Goal: Task Accomplishment & Management: Manage account settings

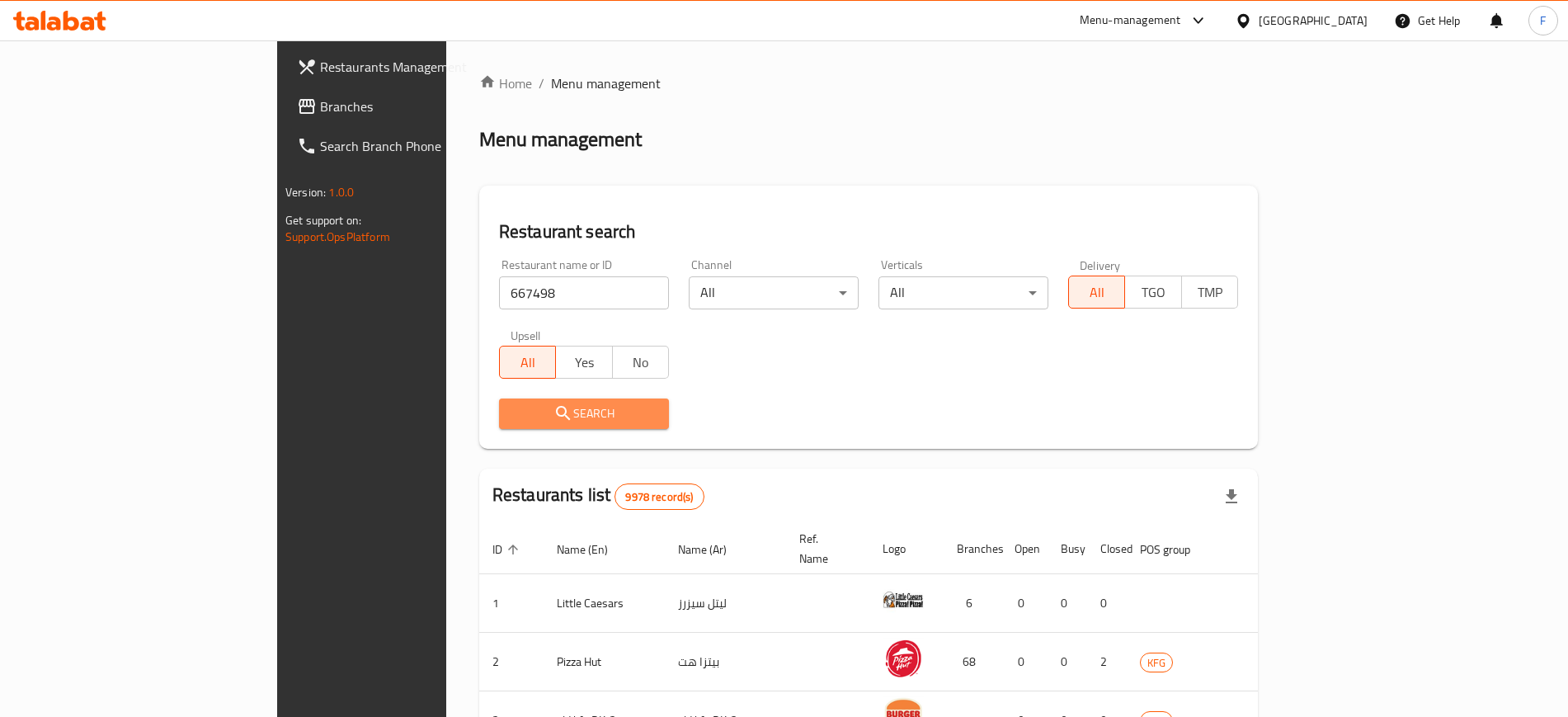
click at [512, 407] on span "Search" at bounding box center [583, 413] width 144 height 20
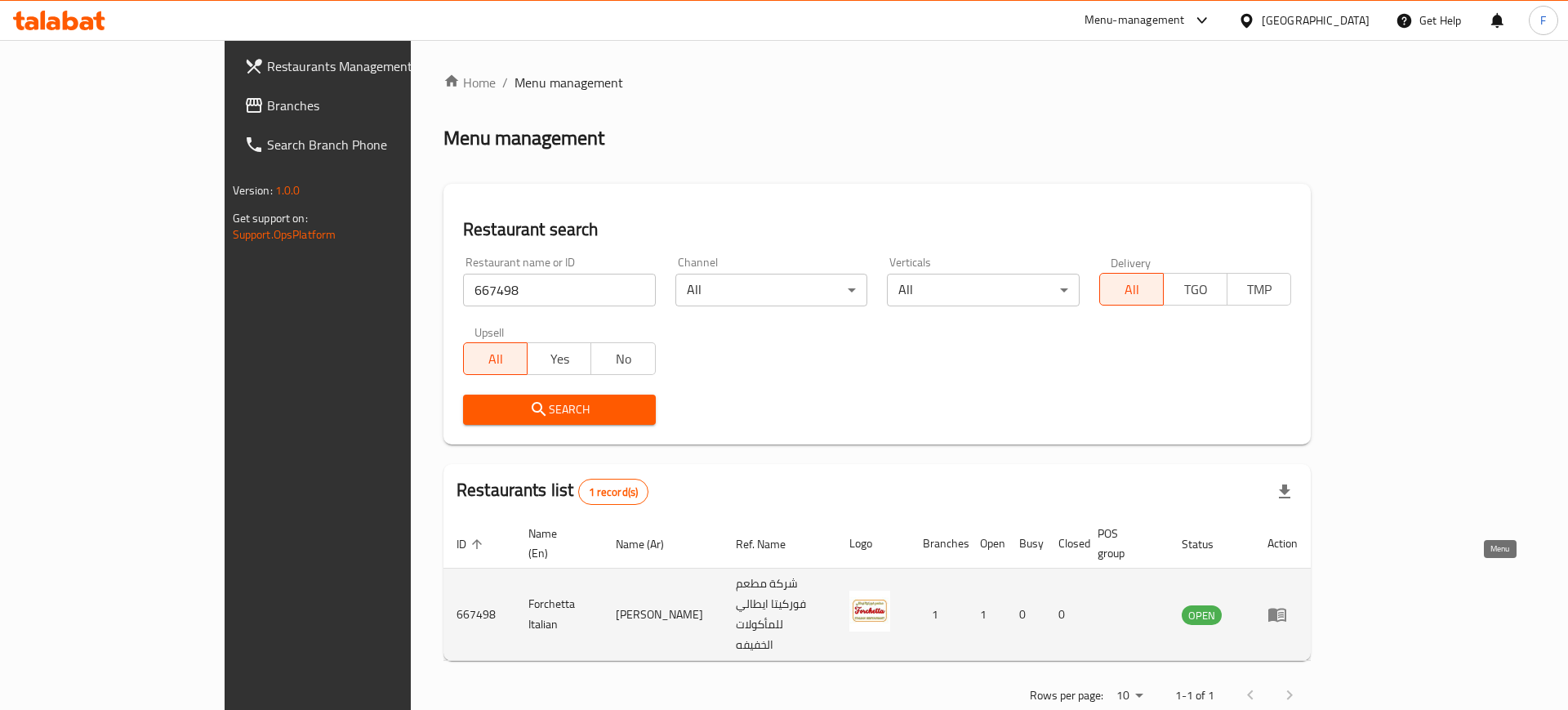
click at [1298, 605] on link "enhanced table" at bounding box center [1283, 614] width 30 height 19
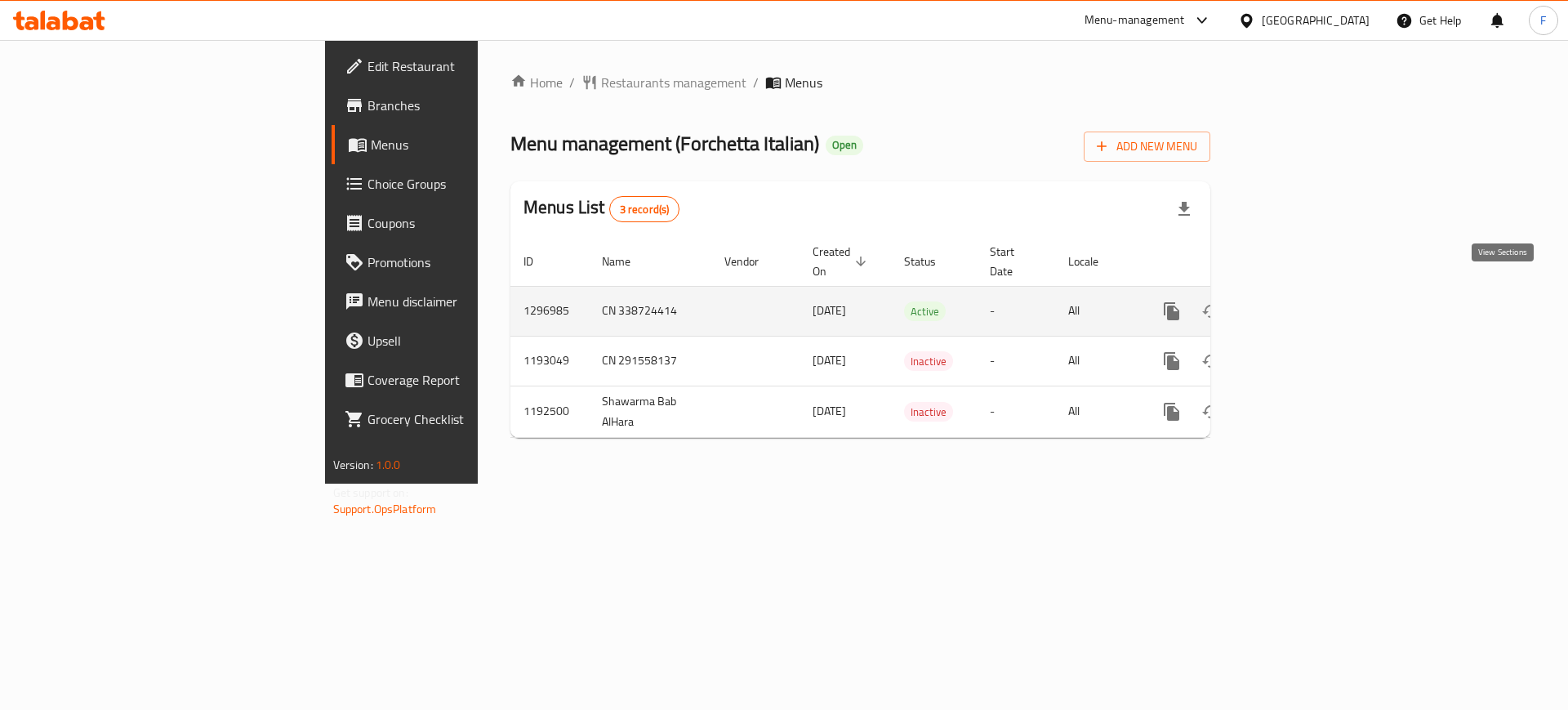
click at [1299, 302] on icon "enhanced table" at bounding box center [1289, 311] width 19 height 19
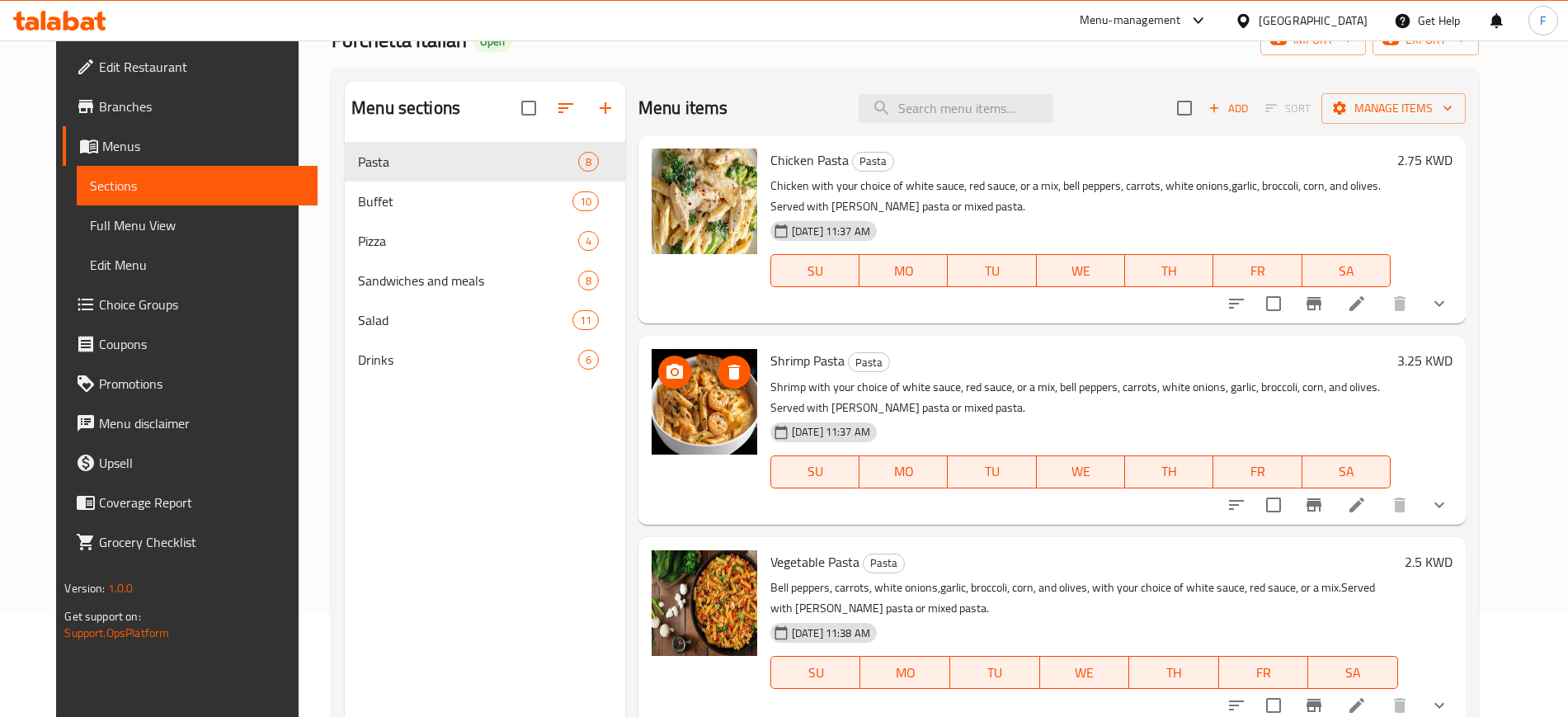
scroll to position [103, 0]
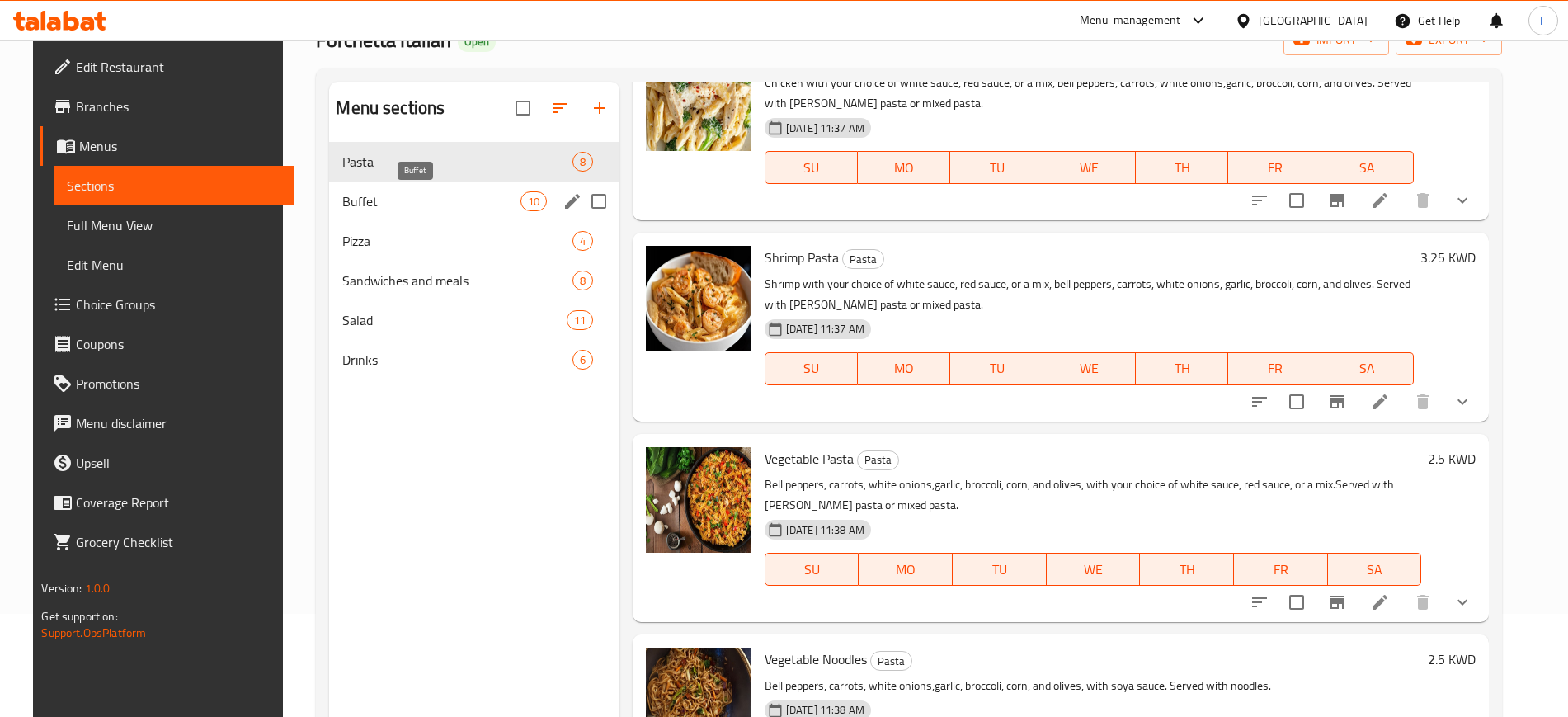
click at [424, 204] on span "Buffet" at bounding box center [431, 201] width 178 height 20
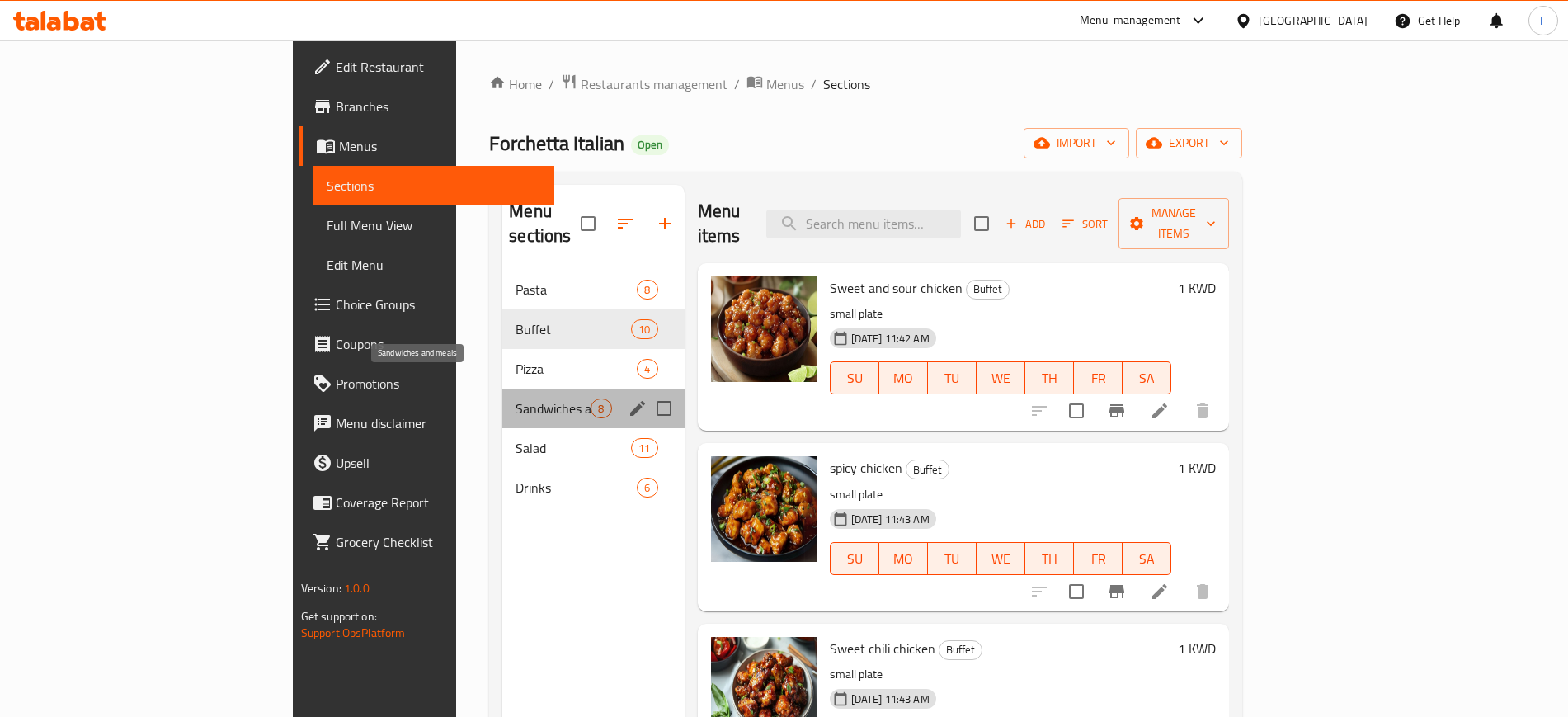
click at [515, 398] on span "Sandwiches and meals" at bounding box center [553, 407] width 75 height 20
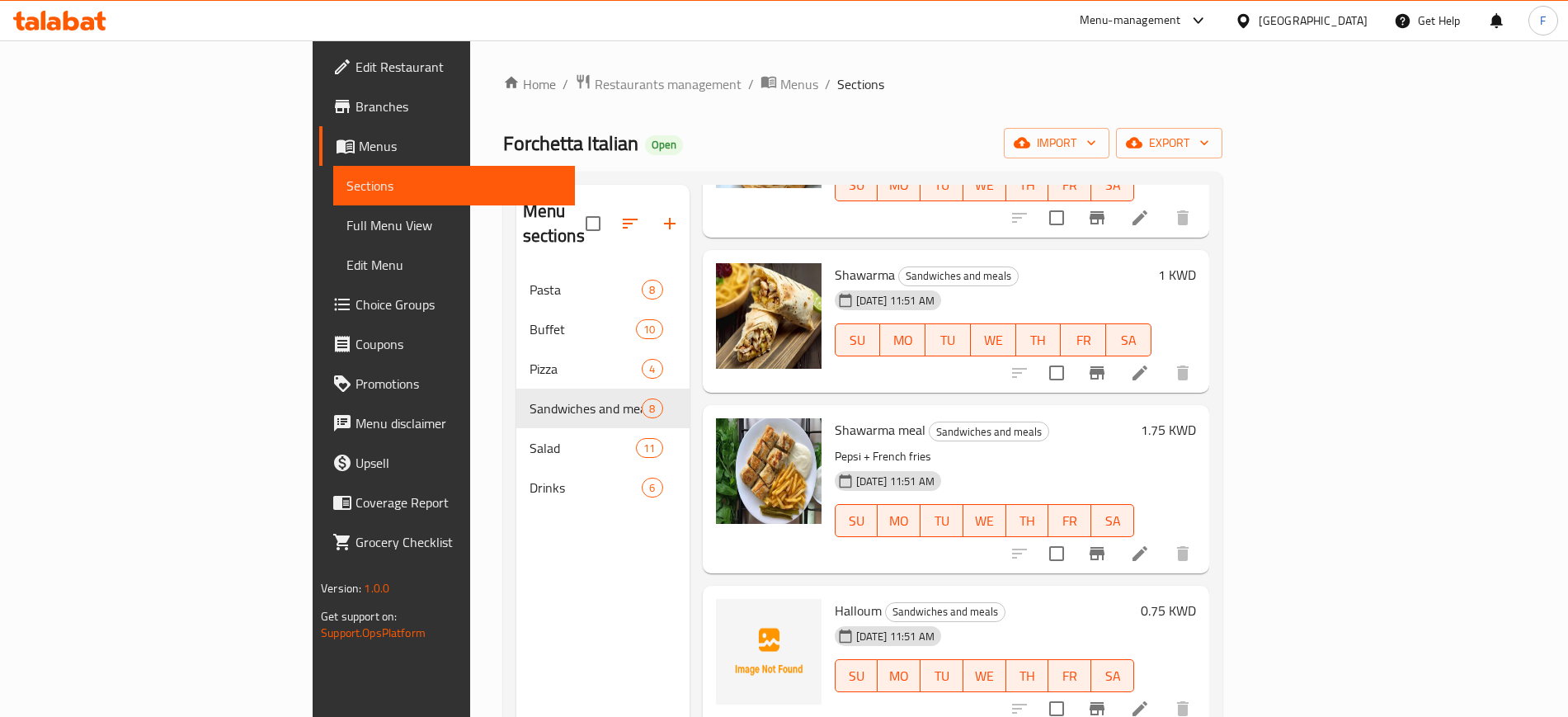
scroll to position [413, 0]
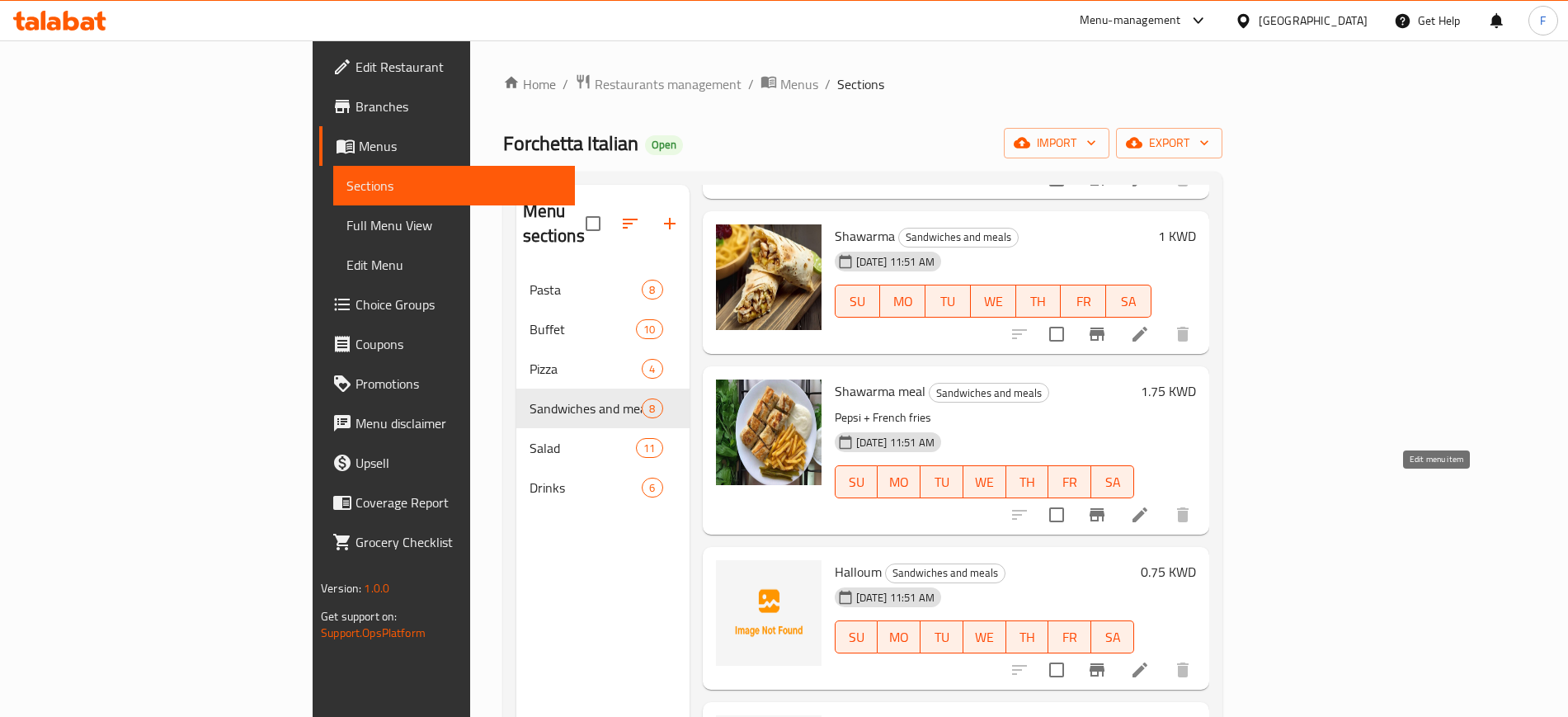
click at [1150, 505] on icon at bounding box center [1139, 515] width 20 height 20
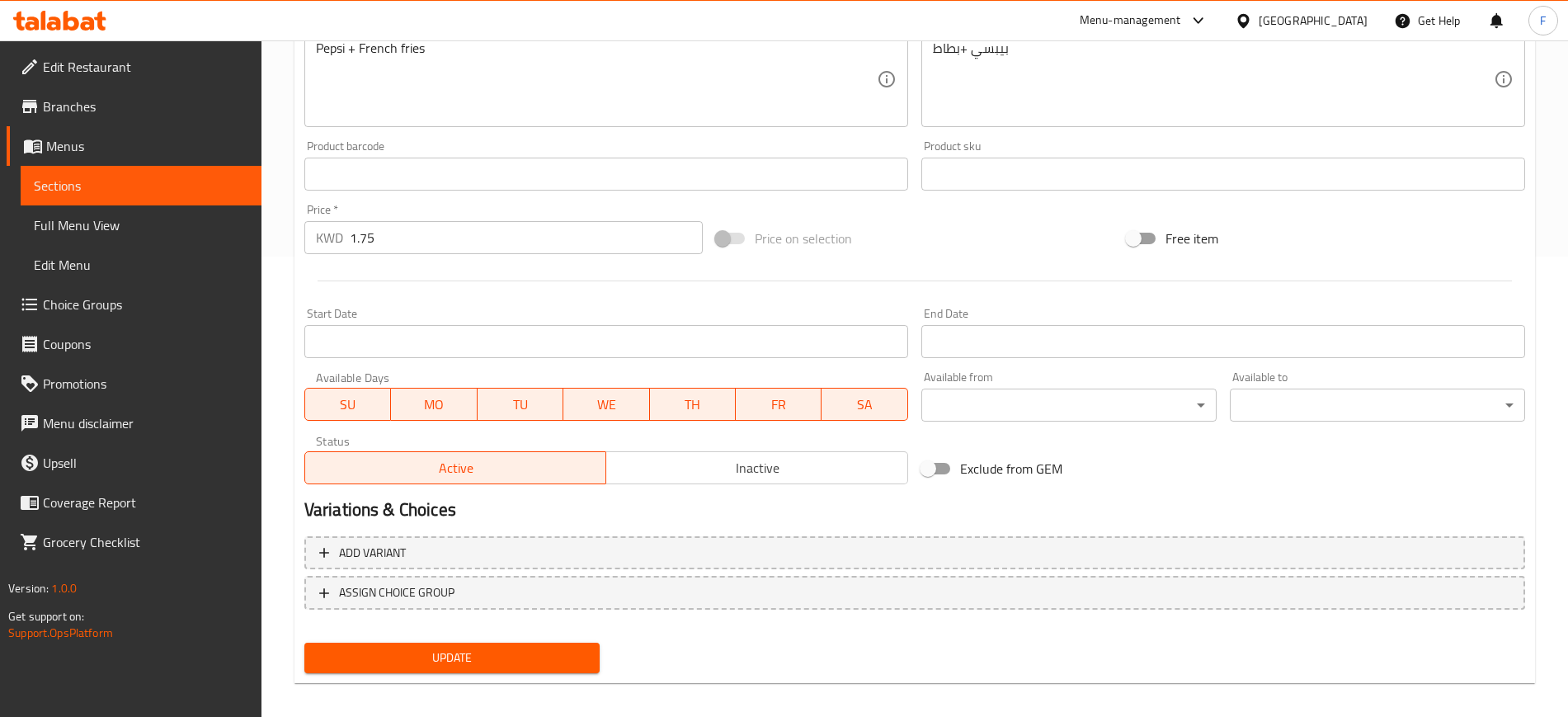
scroll to position [462, 0]
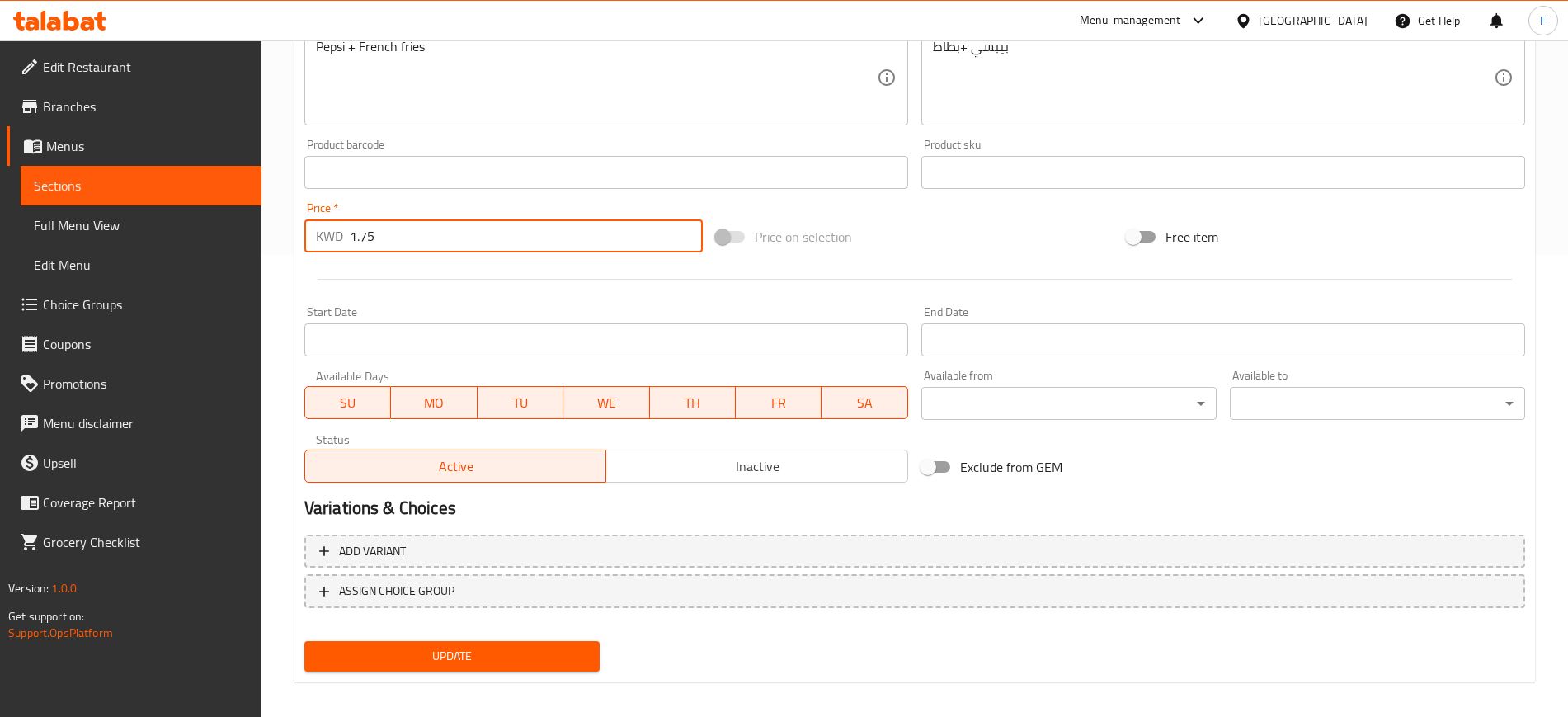
drag, startPoint x: 433, startPoint y: 239, endPoint x: 163, endPoint y: 206, distance: 272.0
click at [163, 202] on div "Edit Restaurant Branches Menus Sections Full Menu View Edit Menu Choice Groups …" at bounding box center [784, 152] width 1568 height 1149
type input "2"
click at [508, 665] on span "Update" at bounding box center [452, 656] width 269 height 20
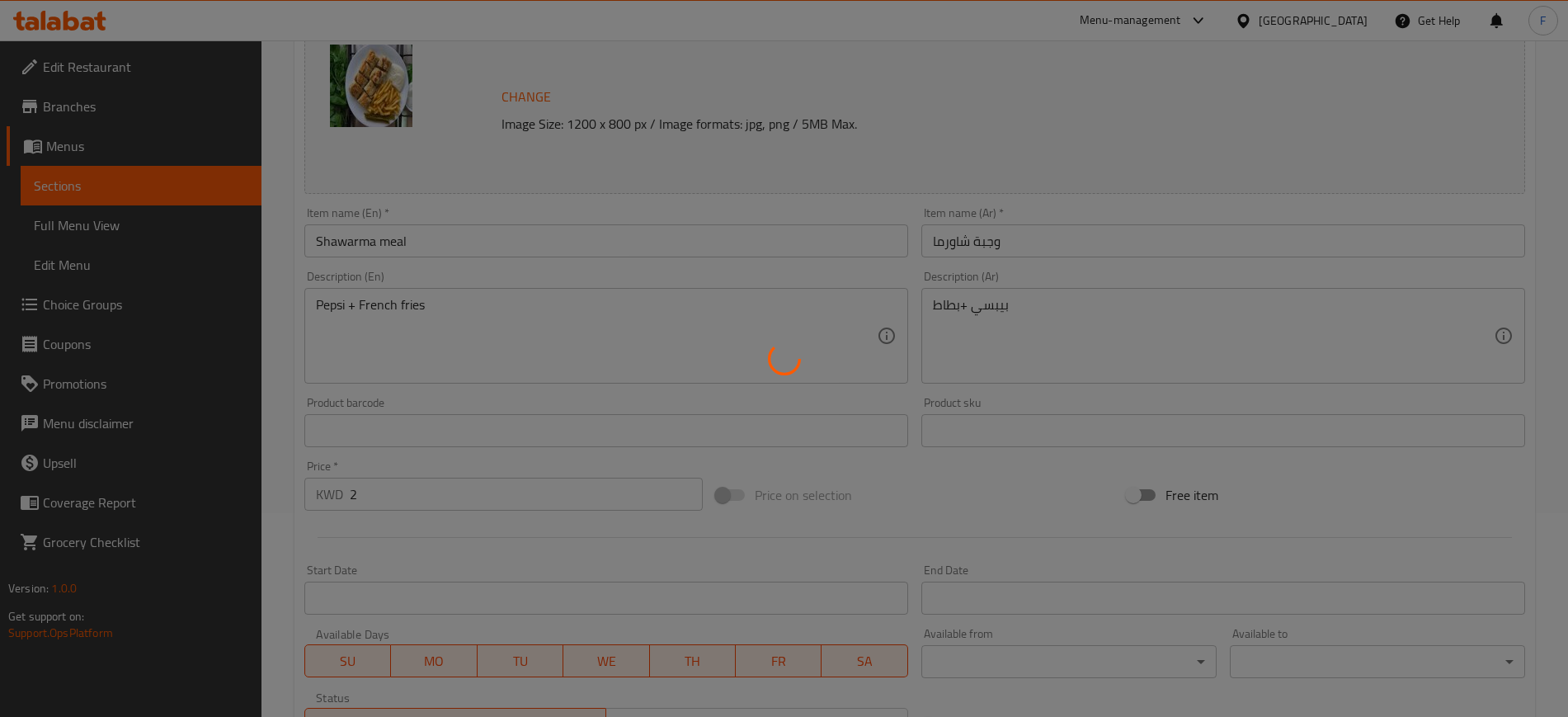
scroll to position [0, 0]
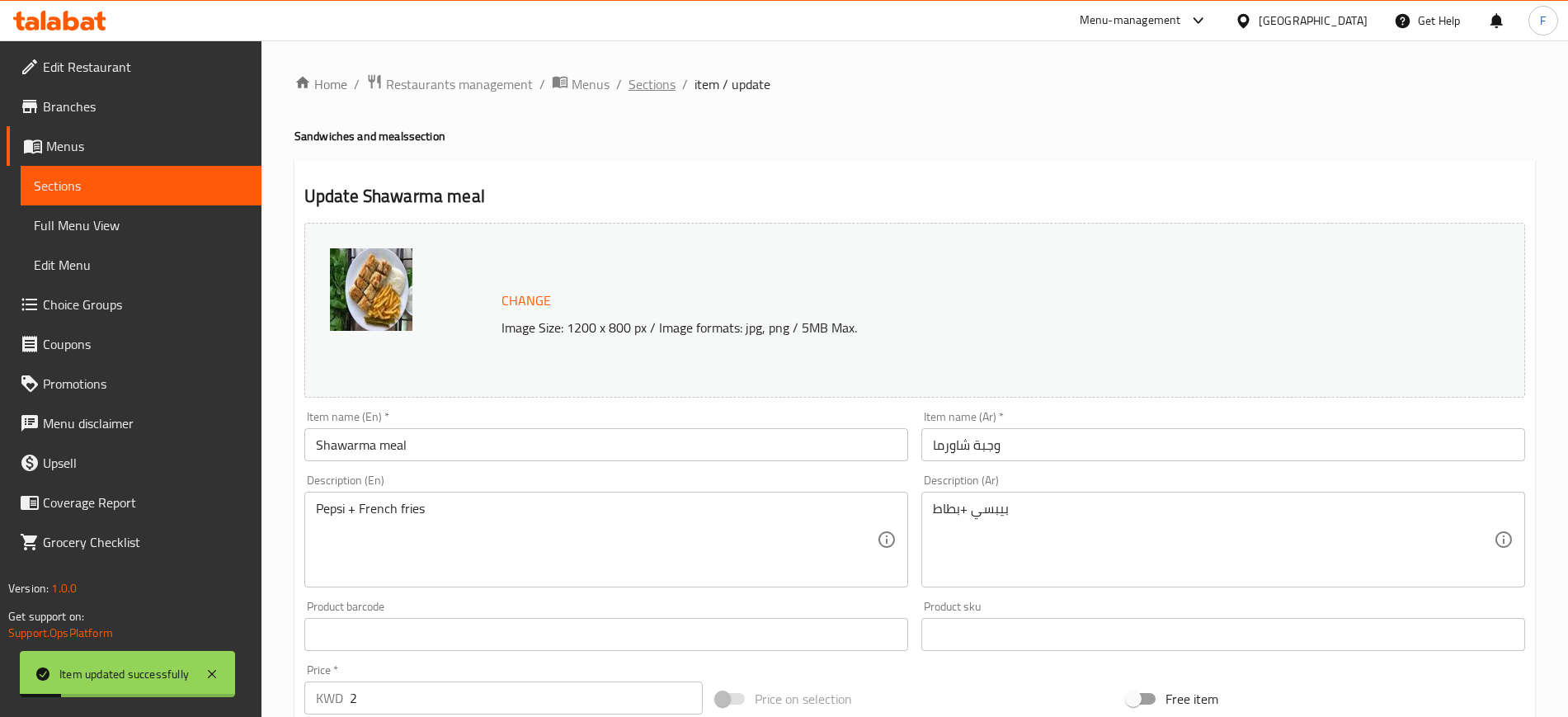
click at [648, 87] on span "Sections" at bounding box center [651, 83] width 47 height 20
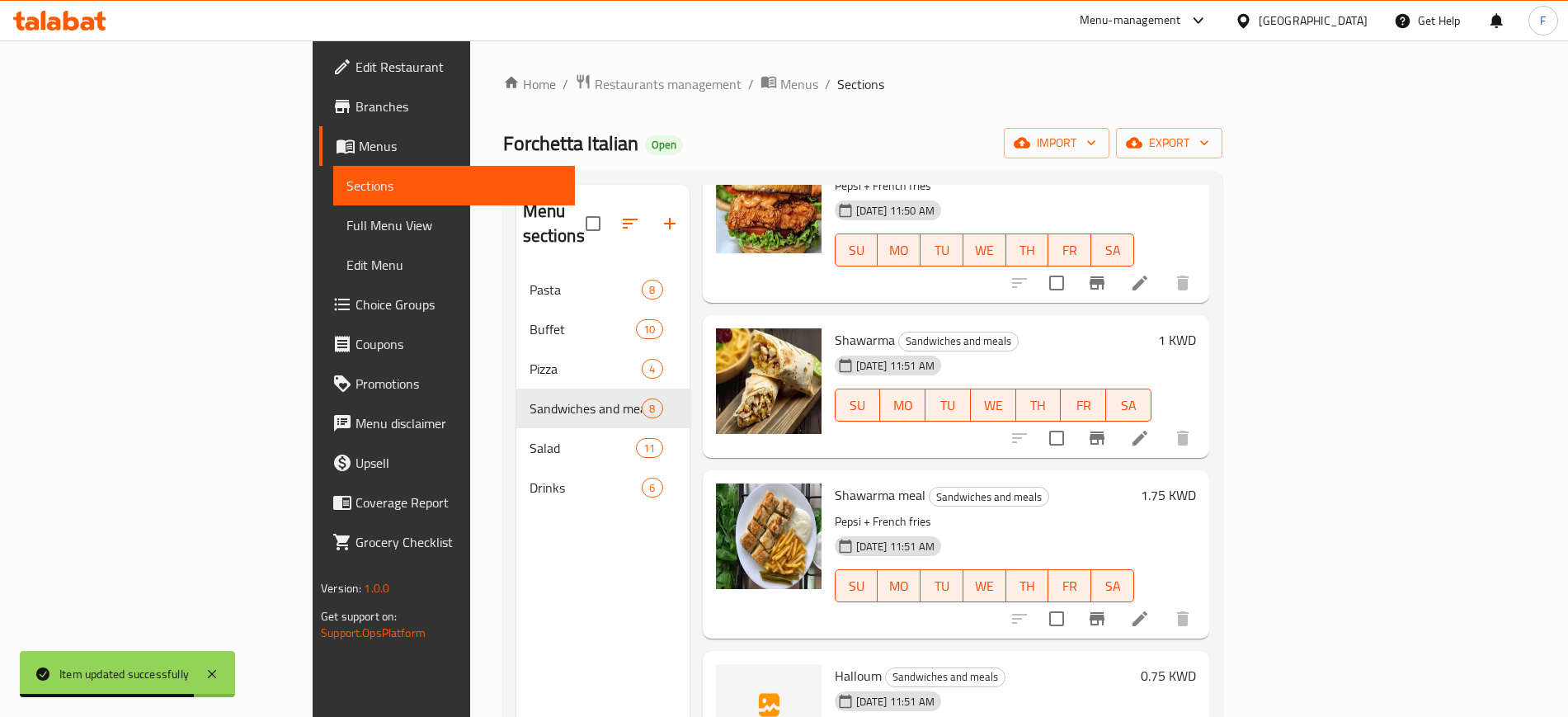
scroll to position [310, 0]
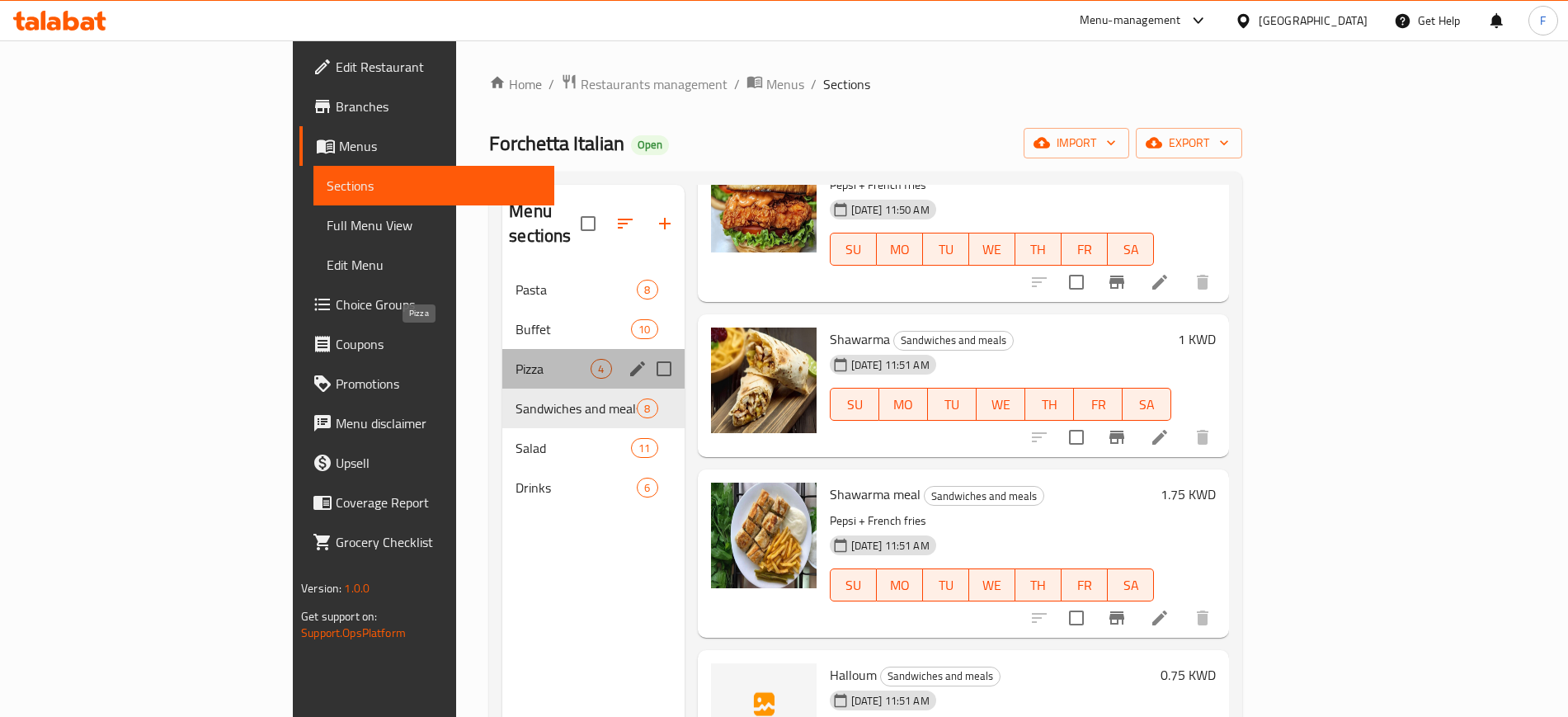
click at [515, 359] on span "Pizza" at bounding box center [553, 368] width 75 height 20
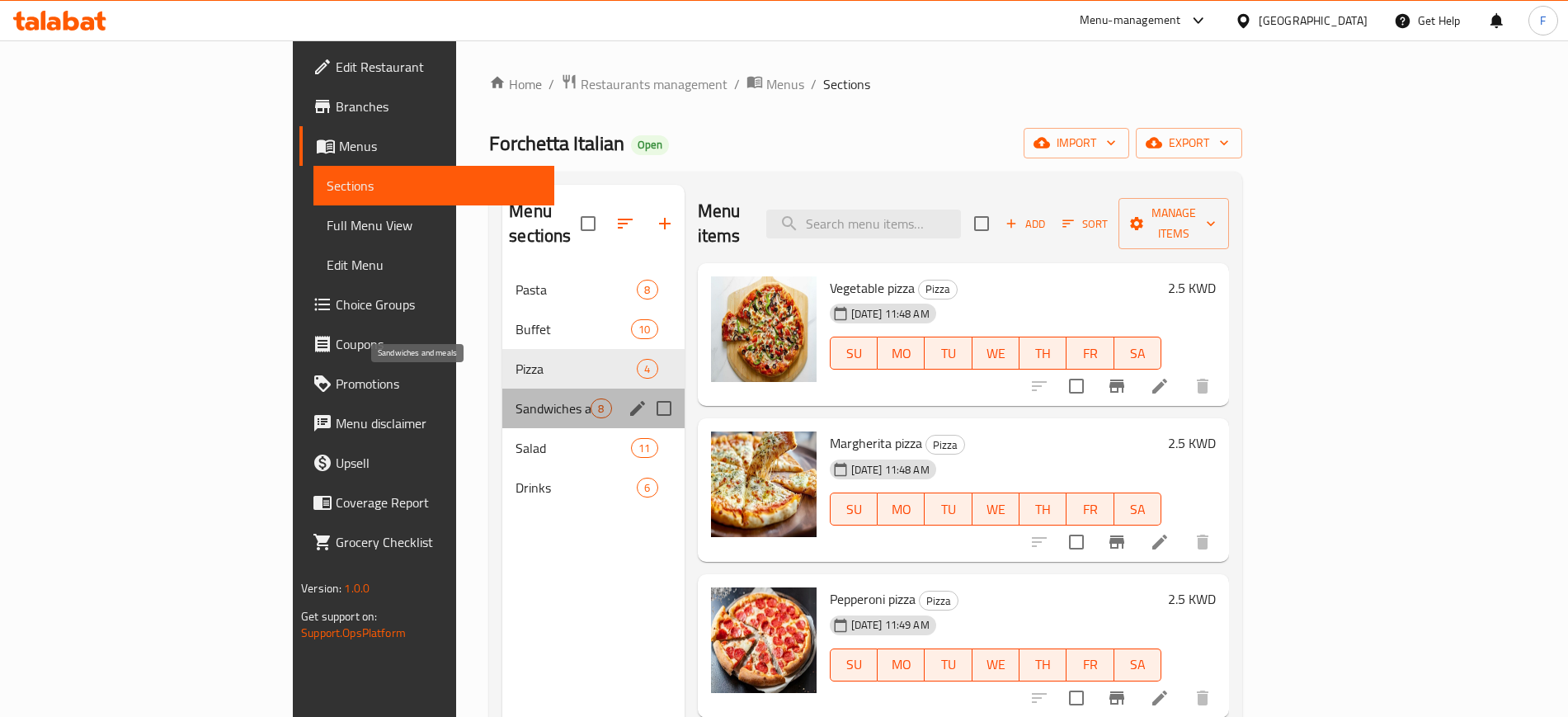
click at [515, 398] on span "Sandwiches and meals" at bounding box center [553, 407] width 75 height 20
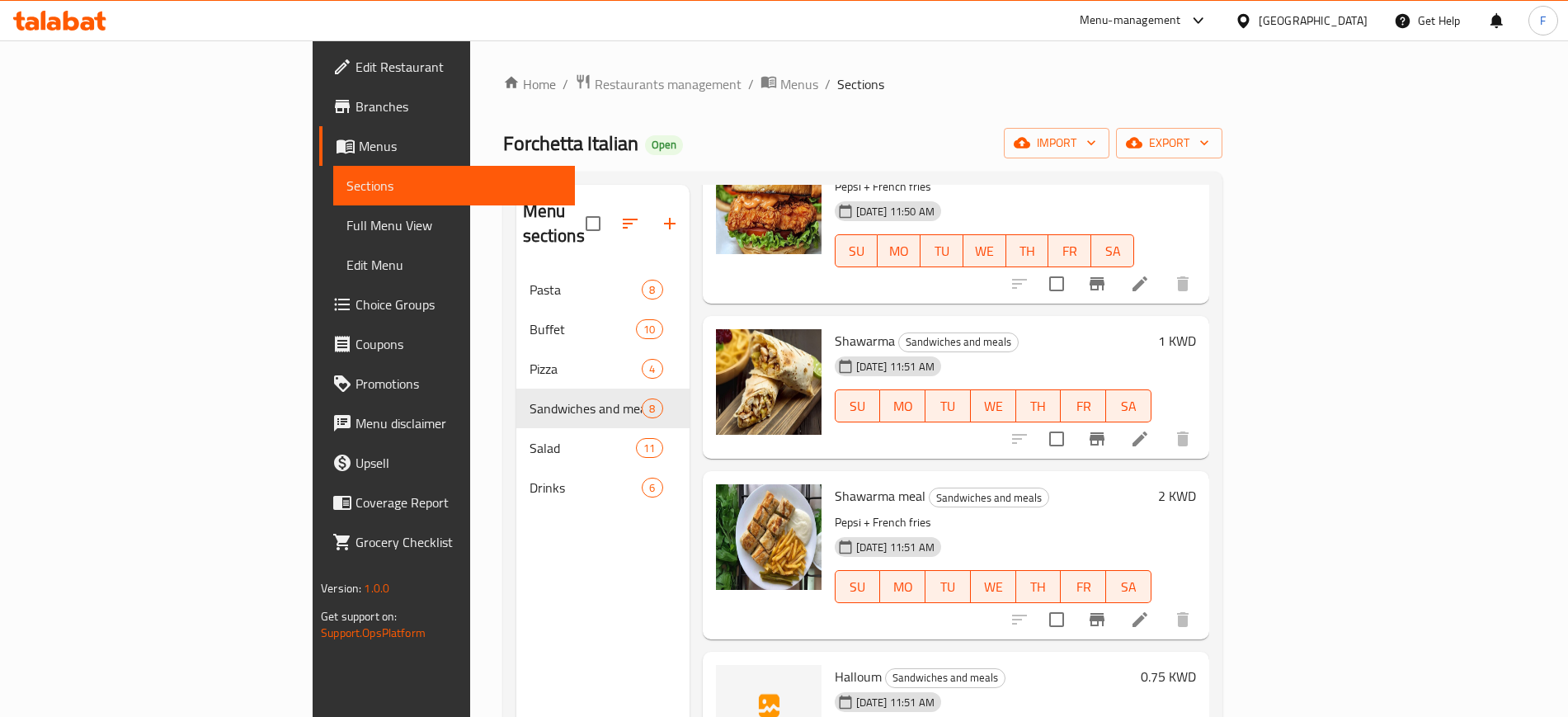
scroll to position [310, 0]
click at [1105, 612] on icon "Branch-specific-item" at bounding box center [1096, 618] width 14 height 14
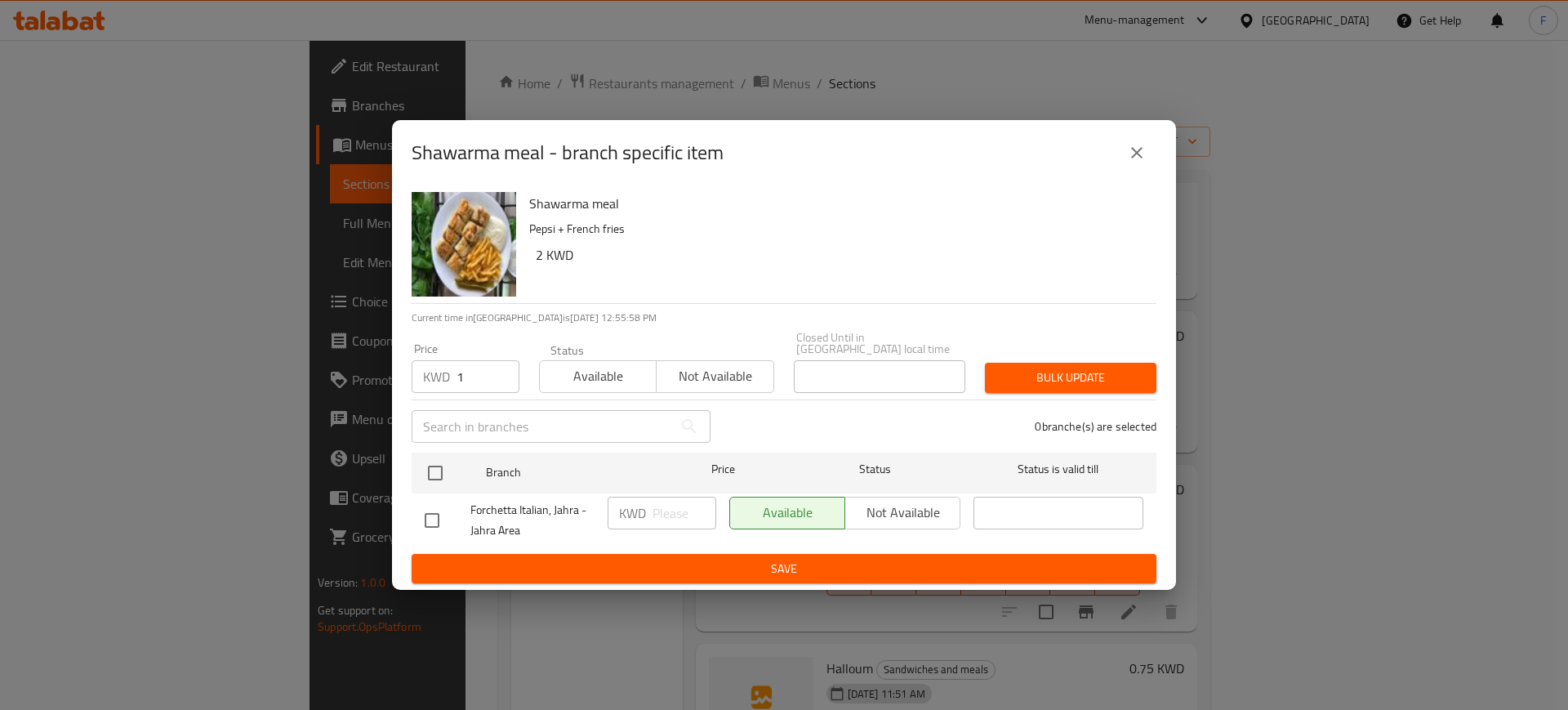
click at [500, 365] on input "1" at bounding box center [488, 376] width 63 height 33
click at [471, 375] on input "1" at bounding box center [488, 376] width 63 height 33
type input "2"
click at [501, 366] on input "2" at bounding box center [488, 376] width 63 height 33
drag, startPoint x: 1090, startPoint y: 378, endPoint x: 596, endPoint y: 495, distance: 507.7
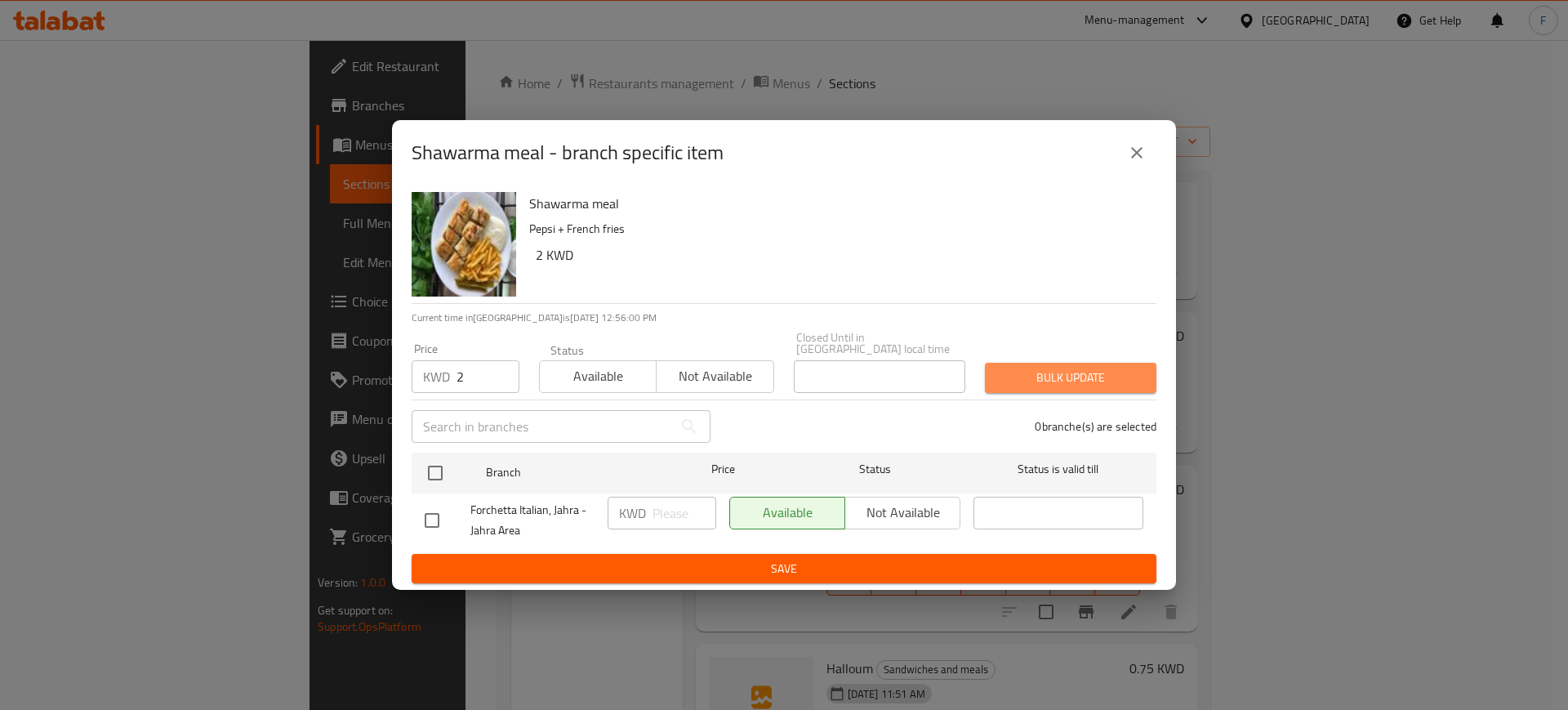
click at [1082, 382] on button "Bulk update" at bounding box center [1071, 378] width 172 height 30
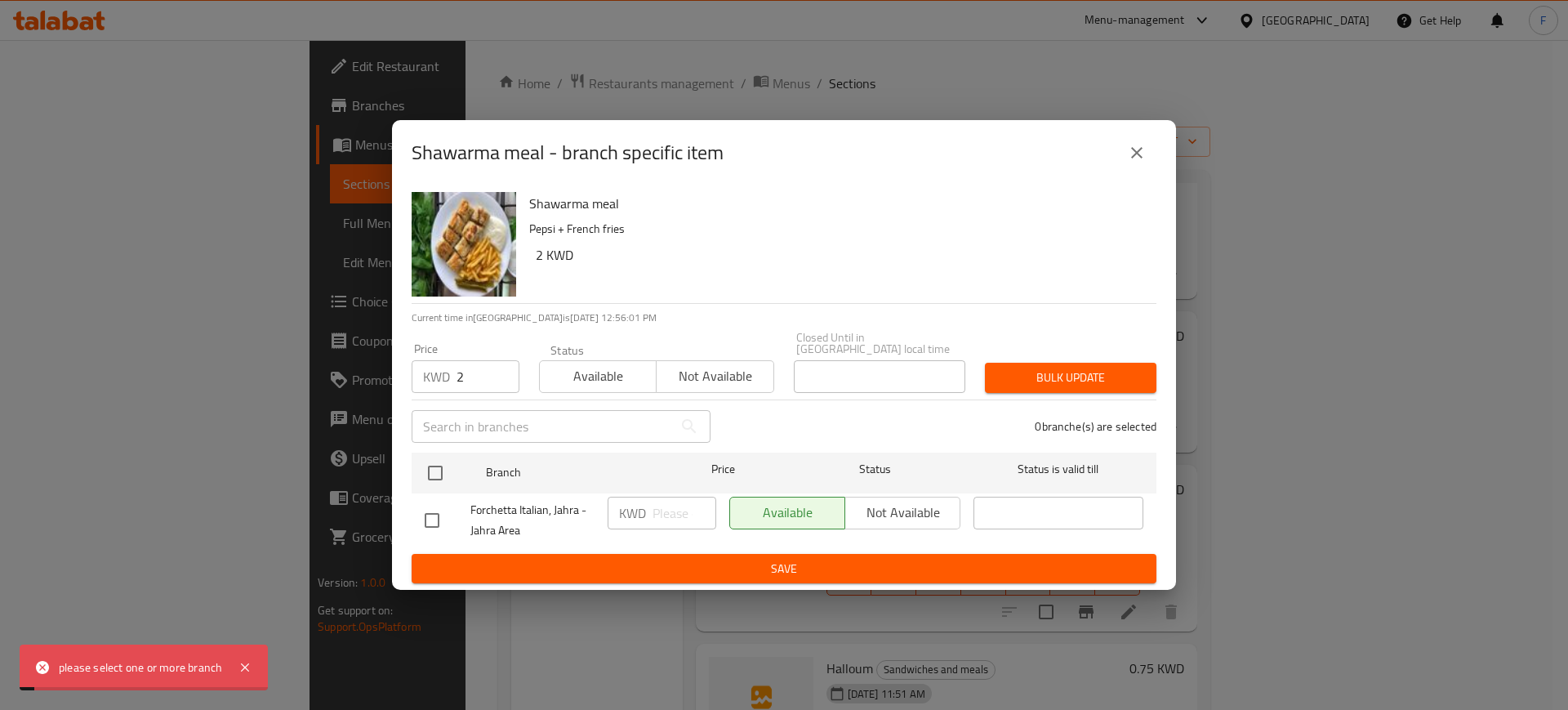
drag, startPoint x: 440, startPoint y: 511, endPoint x: 604, endPoint y: 572, distance: 175.0
click at [440, 511] on input "checkbox" at bounding box center [432, 520] width 35 height 35
checkbox input "true"
click at [630, 558] on span "Save" at bounding box center [784, 569] width 719 height 20
